Goal: Task Accomplishment & Management: Manage account settings

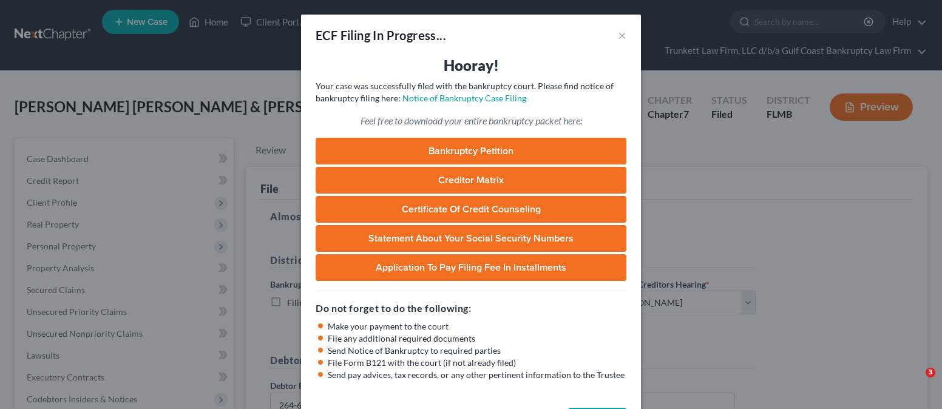
select select "0"
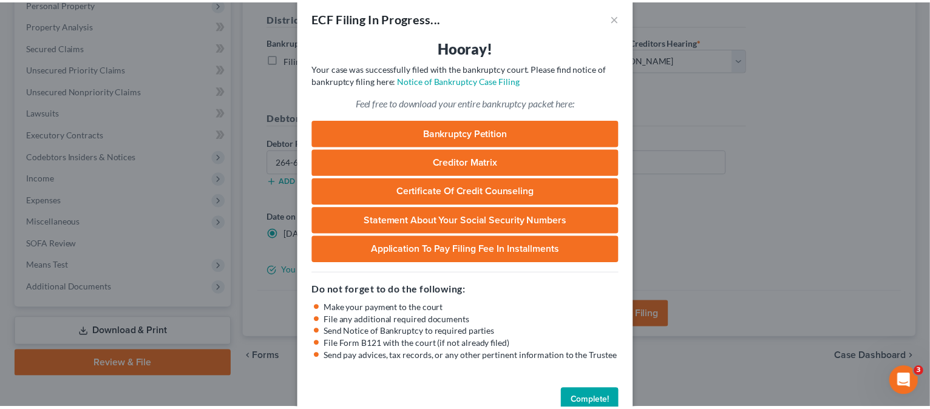
scroll to position [46, 0]
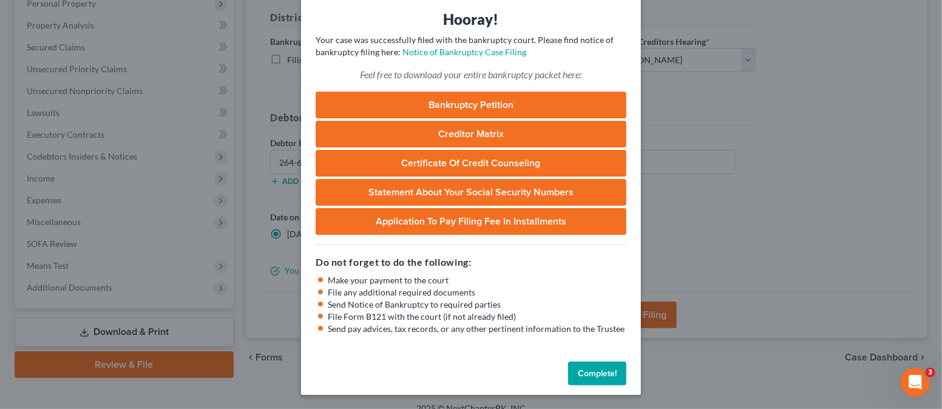
drag, startPoint x: 581, startPoint y: 365, endPoint x: 563, endPoint y: 365, distance: 18.2
click at [580, 365] on button "Complete!" at bounding box center [597, 374] width 58 height 24
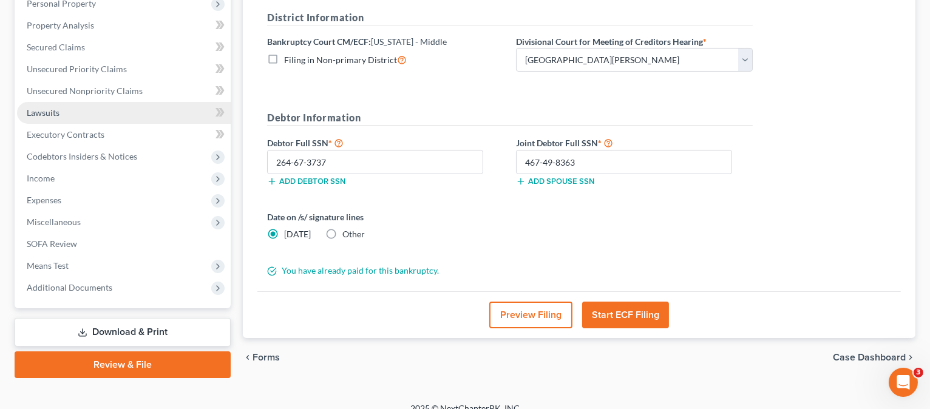
click at [52, 109] on span "Lawsuits" at bounding box center [43, 112] width 33 height 10
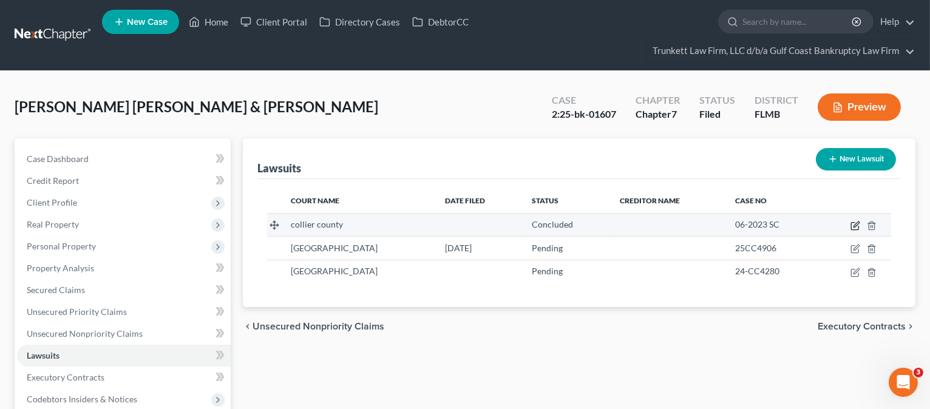
click at [857, 225] on icon "button" at bounding box center [855, 226] width 10 height 10
select select "2"
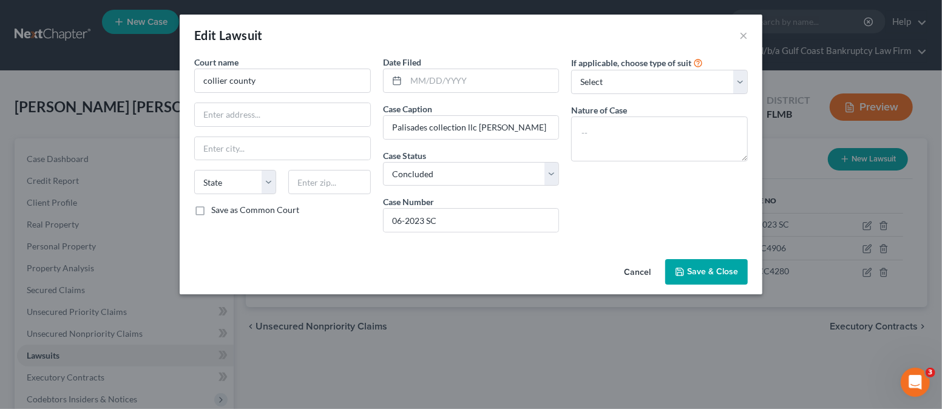
click at [706, 271] on span "Save & Close" at bounding box center [712, 271] width 51 height 10
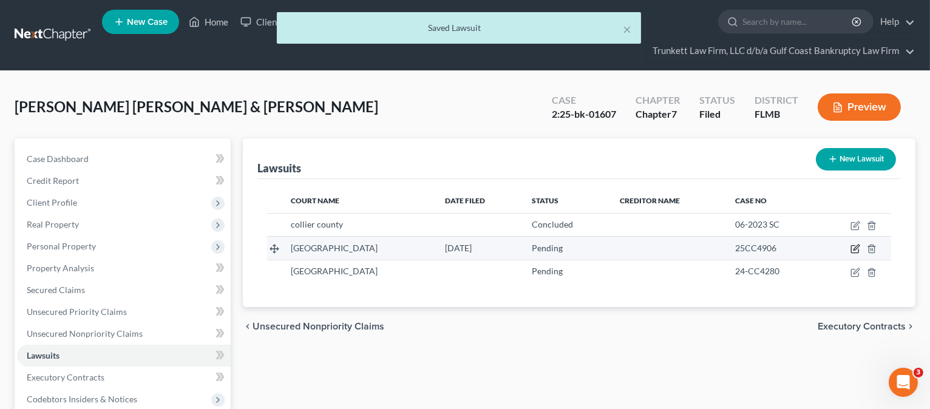
click at [853, 246] on icon "button" at bounding box center [855, 249] width 10 height 10
select select "0"
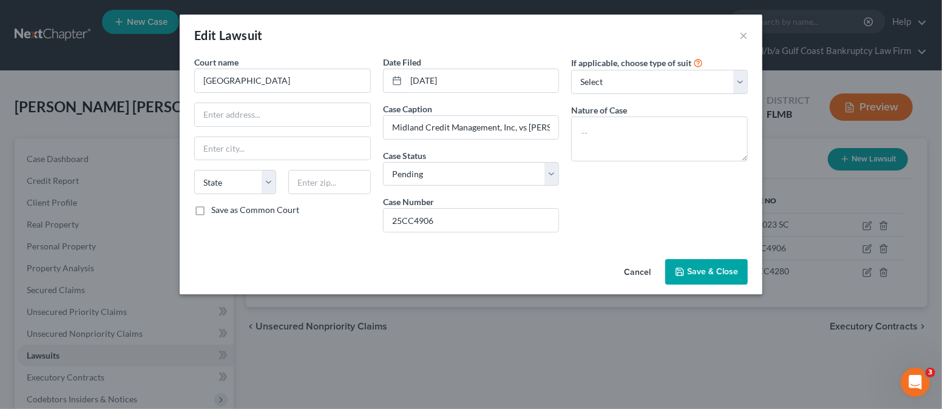
click at [701, 272] on span "Save & Close" at bounding box center [712, 271] width 51 height 10
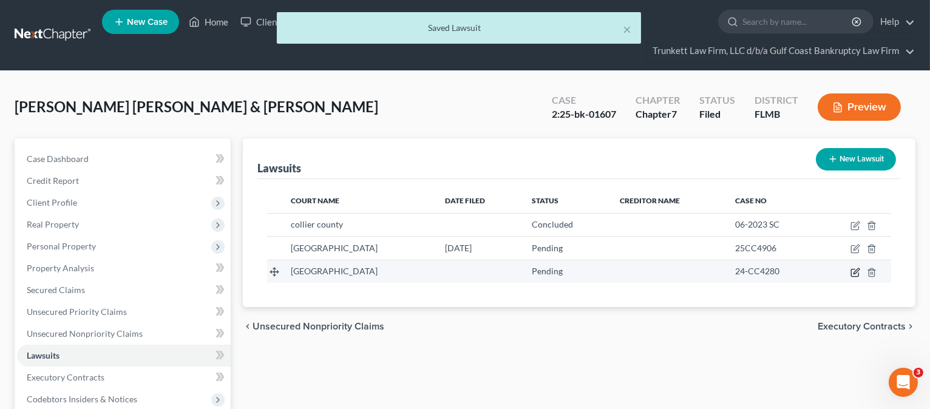
click at [854, 268] on icon "button" at bounding box center [855, 273] width 10 height 10
select select "0"
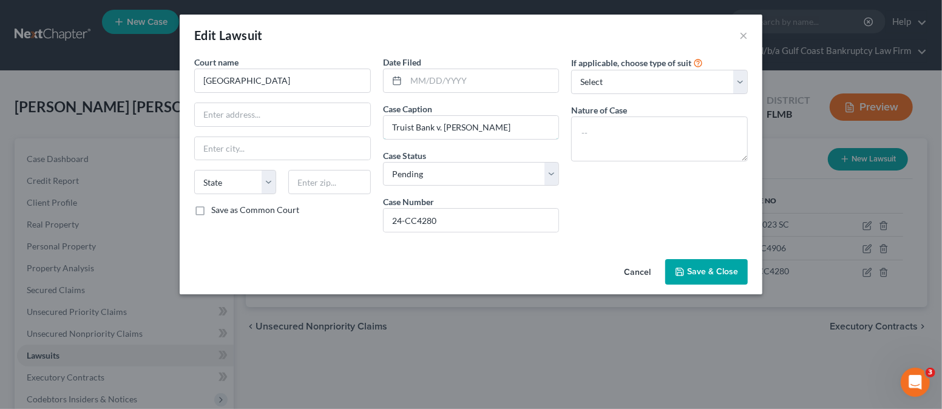
drag, startPoint x: 462, startPoint y: 138, endPoint x: 565, endPoint y: 262, distance: 160.3
click at [539, 260] on div "Edit Lawsuit × Court name * Lee County State [US_STATE] AK AR AZ CA CO CT DE DC…" at bounding box center [471, 155] width 583 height 280
click at [682, 274] on polyline "button" at bounding box center [680, 273] width 4 height 3
